Goal: Navigation & Orientation: Find specific page/section

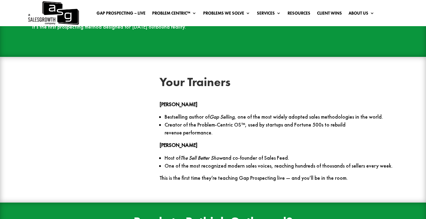
scroll to position [765, 0]
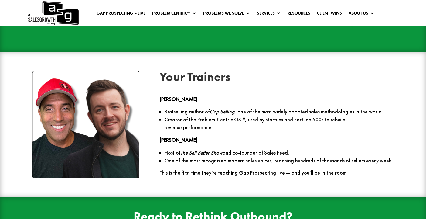
click at [202, 149] on em "The Sell Better Show" at bounding box center [202, 152] width 42 height 7
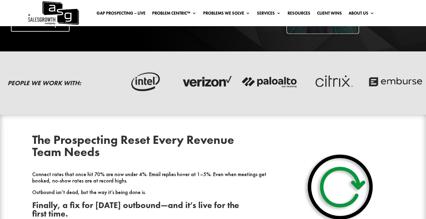
scroll to position [74, 0]
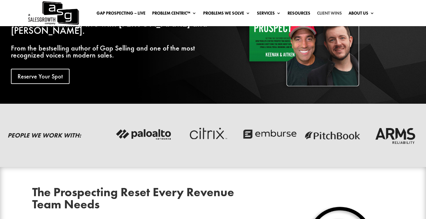
click at [327, 13] on link "Client Wins" at bounding box center [329, 14] width 25 height 7
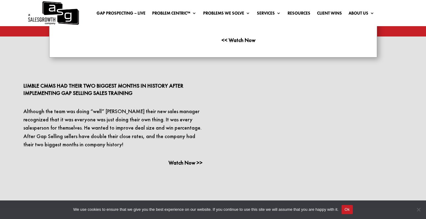
scroll to position [987, 0]
